Goal: Task Accomplishment & Management: Use online tool/utility

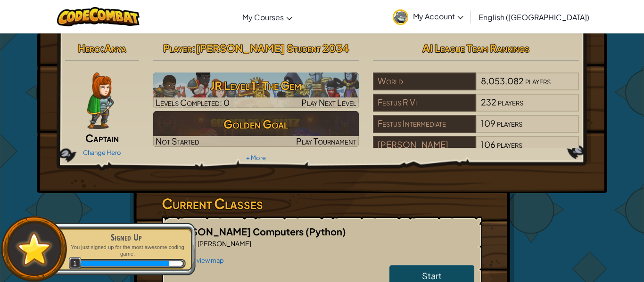
click at [329, 229] on h5 "[PERSON_NAME] Computers (Python)" at bounding box center [322, 231] width 304 height 15
click at [250, 195] on h3 "Current Classes" at bounding box center [322, 203] width 320 height 21
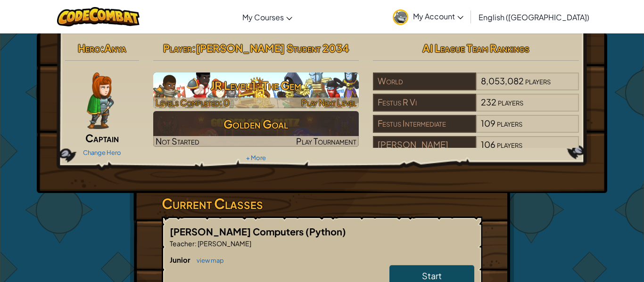
click at [251, 86] on h3 "JR Level 1: The Gem" at bounding box center [256, 85] width 206 height 21
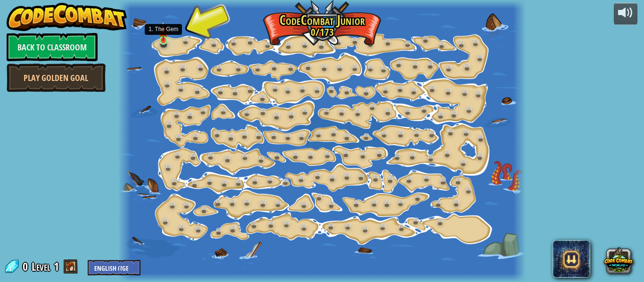
click at [162, 39] on img at bounding box center [163, 30] width 9 height 21
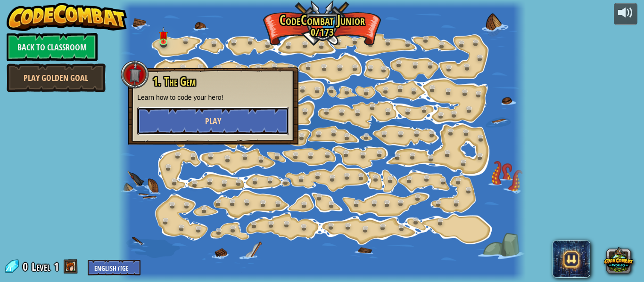
click at [213, 115] on span "Play" at bounding box center [213, 121] width 16 height 12
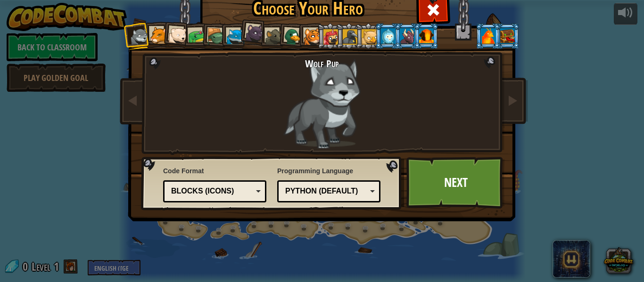
click at [336, 191] on div "Python (Default)" at bounding box center [326, 191] width 82 height 11
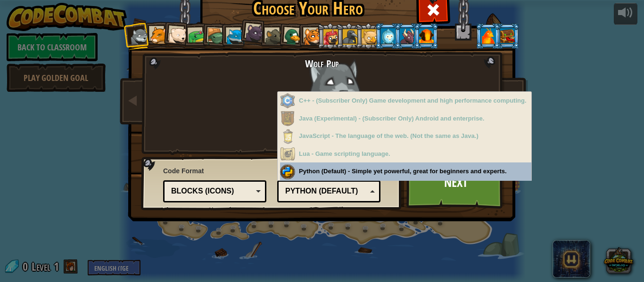
click at [353, 169] on div "Programming Language Python (Default) JavaScript Lua C++ Java (Experimental) Py…" at bounding box center [328, 183] width 103 height 39
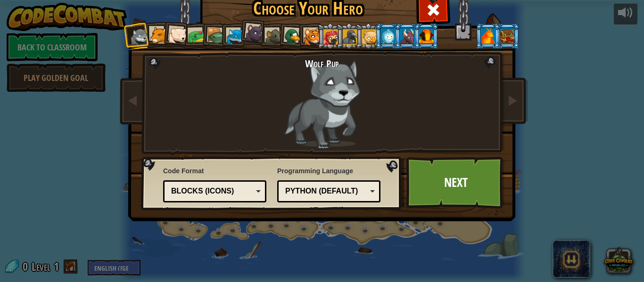
click at [227, 190] on div "Blocks (Icons)" at bounding box center [212, 191] width 82 height 11
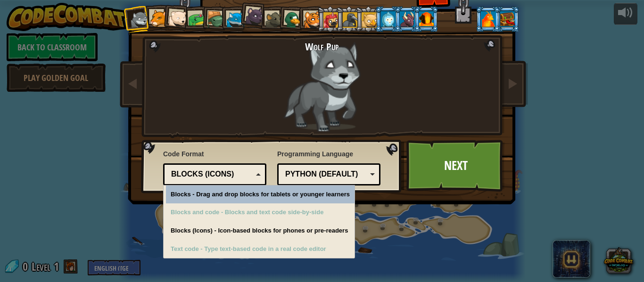
scroll to position [28, 0]
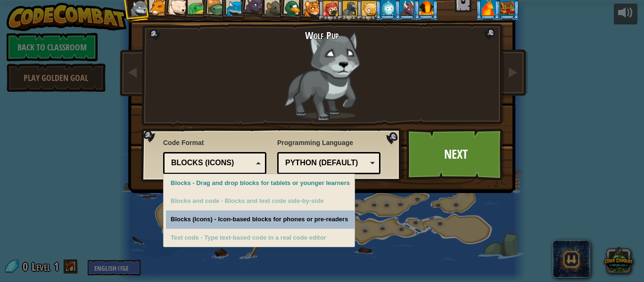
click at [254, 224] on div "Choose Your Hero 0 Wolf Pup Cougar Polar Bear Cub Frog Turtle Blue Fox Panther …" at bounding box center [322, 113] width 386 height 310
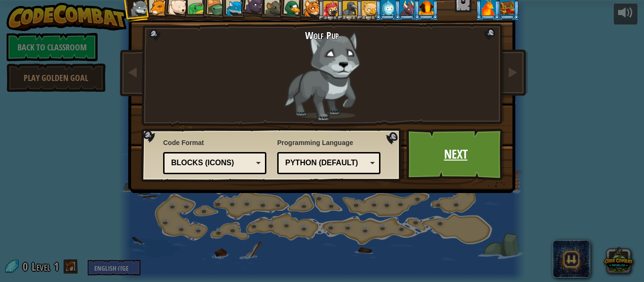
click at [443, 149] on link "Next" at bounding box center [455, 155] width 98 height 52
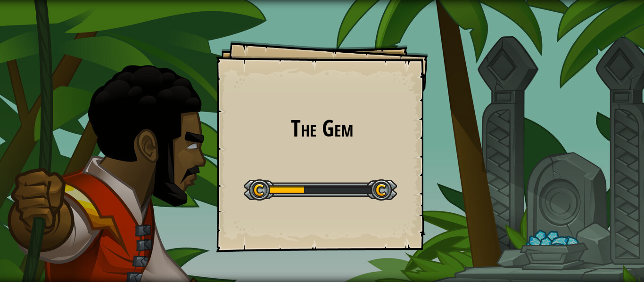
click at [369, 145] on div "The Gem Goals Start Level Error loading from server. Try refreshing the page. Y…" at bounding box center [322, 147] width 212 height 212
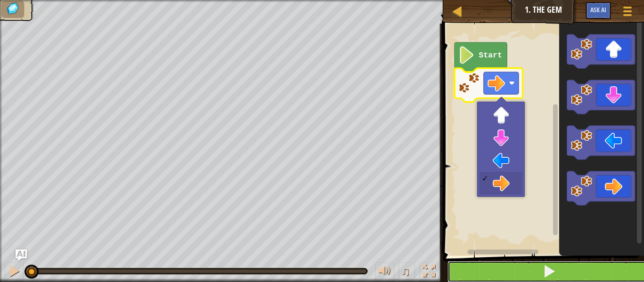
click at [529, 265] on button at bounding box center [549, 272] width 204 height 22
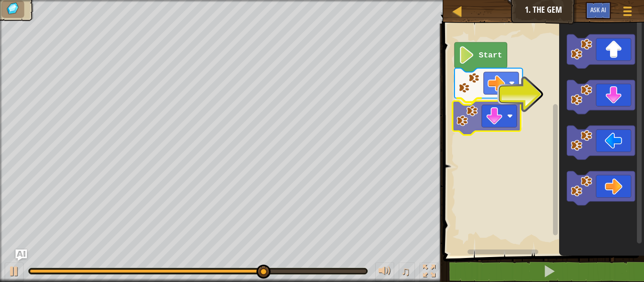
click at [482, 115] on div "Start" at bounding box center [542, 137] width 204 height 237
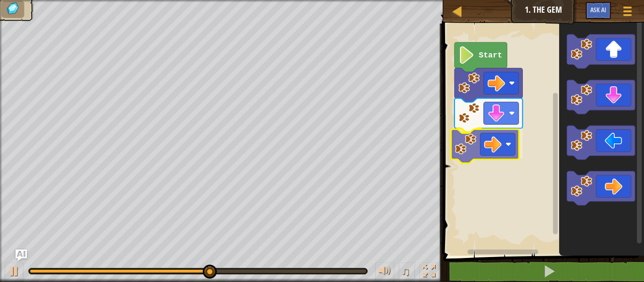
click at [496, 138] on div "Start" at bounding box center [542, 137] width 204 height 237
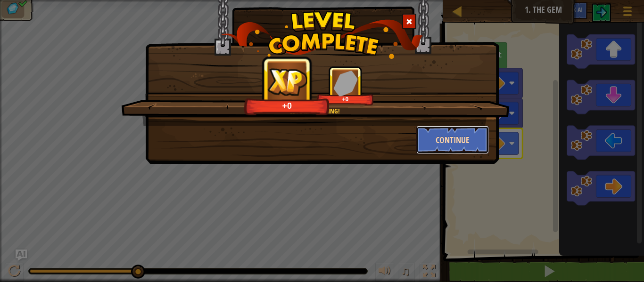
click at [442, 146] on button "Continue" at bounding box center [452, 140] width 73 height 28
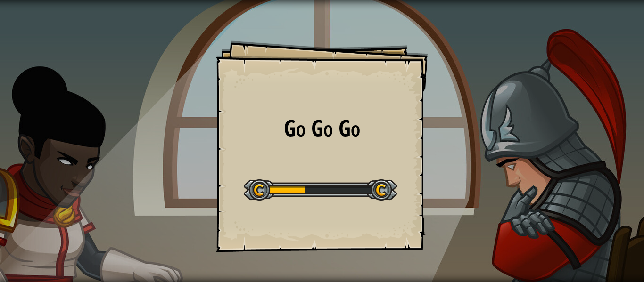
click at [434, 108] on div "Go Go Go Goals Start Level Error loading from server. Try refreshing the page. …" at bounding box center [322, 141] width 644 height 282
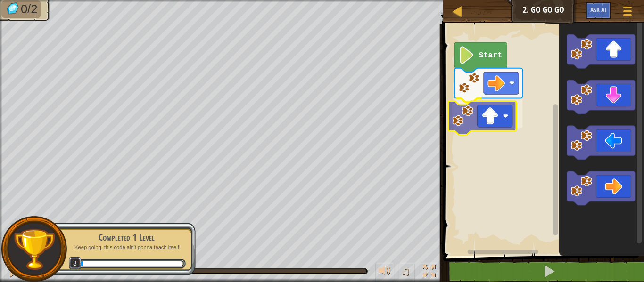
click at [494, 129] on div "Start" at bounding box center [542, 137] width 204 height 237
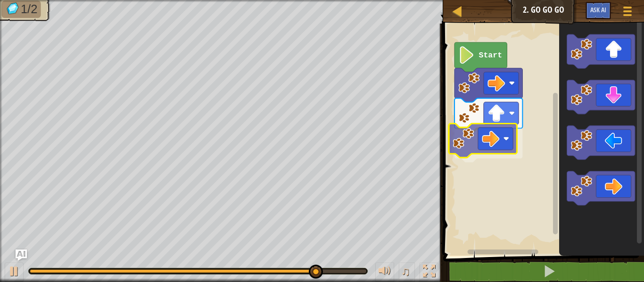
click at [482, 132] on div "Start" at bounding box center [542, 137] width 204 height 237
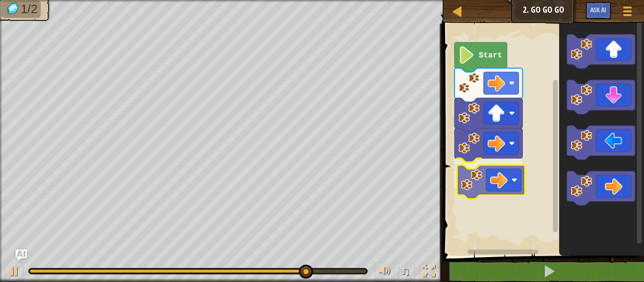
click at [506, 176] on div "Start" at bounding box center [542, 137] width 204 height 237
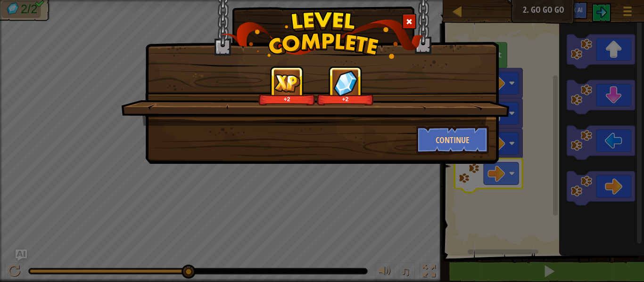
click at [553, 269] on div "+2 +2 Continue" at bounding box center [322, 141] width 644 height 282
click at [454, 142] on button "Continue" at bounding box center [452, 140] width 73 height 28
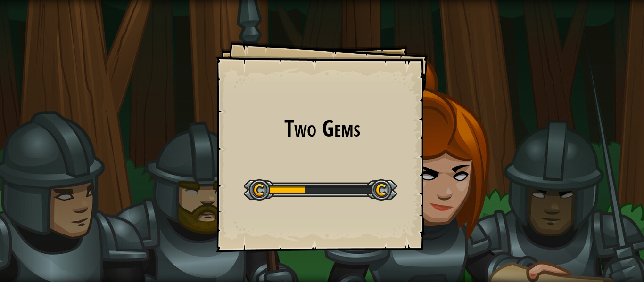
click at [373, 166] on div "Two Gems Goals Start Level Error loading from server. Try refreshing the page. …" at bounding box center [322, 147] width 212 height 212
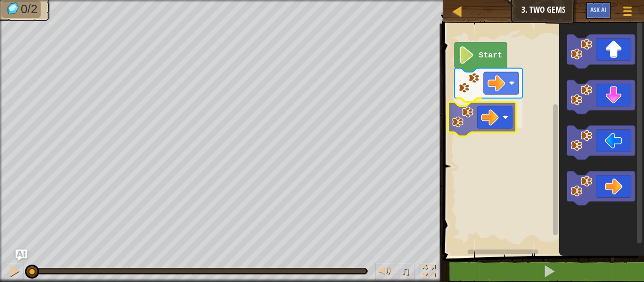
click at [492, 107] on div "Start" at bounding box center [542, 137] width 204 height 237
